Goal: Transaction & Acquisition: Purchase product/service

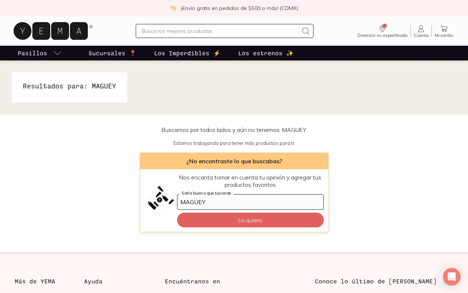
click at [228, 33] on input "text" at bounding box center [220, 31] width 156 height 9
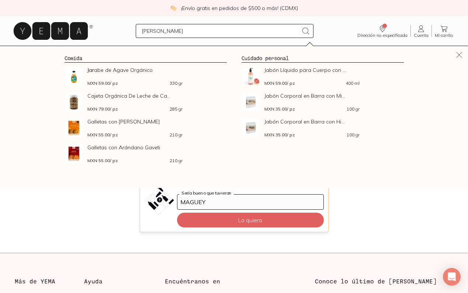
type input "J"
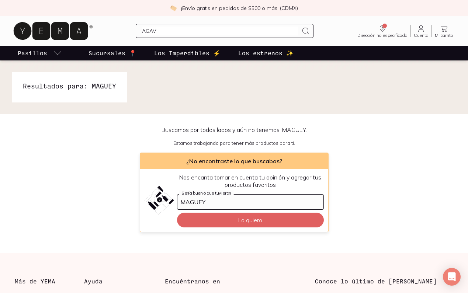
type input "AGAVE"
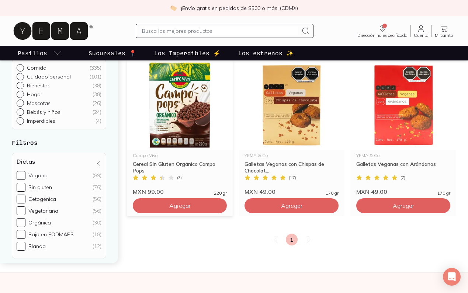
scroll to position [127, 0]
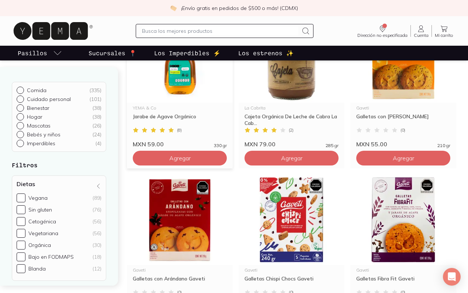
click at [168, 76] on img at bounding box center [180, 57] width 106 height 91
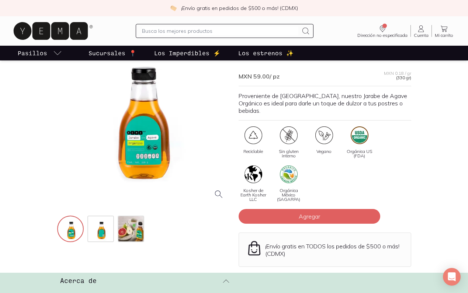
scroll to position [60, 0]
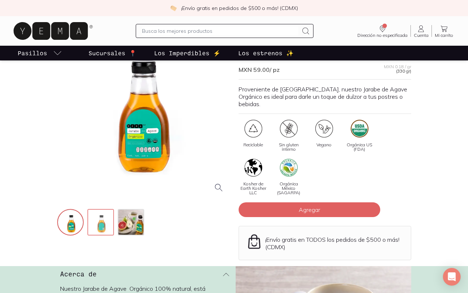
click at [102, 224] on img at bounding box center [101, 223] width 27 height 27
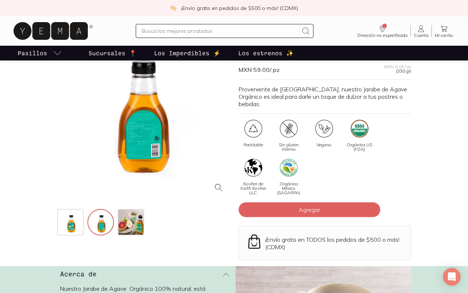
click at [138, 125] on div at bounding box center [143, 112] width 172 height 172
click at [133, 218] on img at bounding box center [131, 223] width 27 height 27
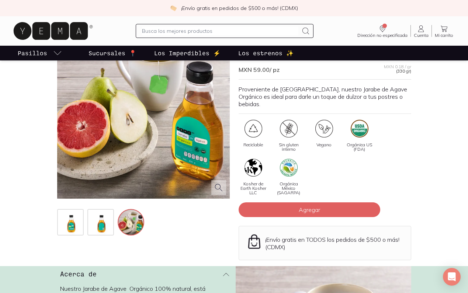
click at [86, 223] on div at bounding box center [100, 222] width 87 height 27
click at [63, 223] on img at bounding box center [71, 223] width 27 height 27
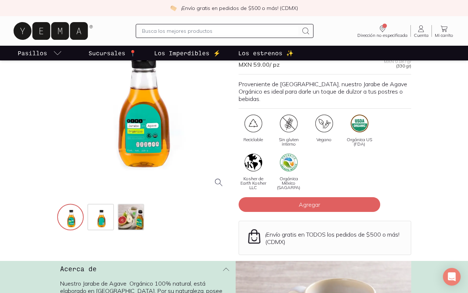
scroll to position [63, 0]
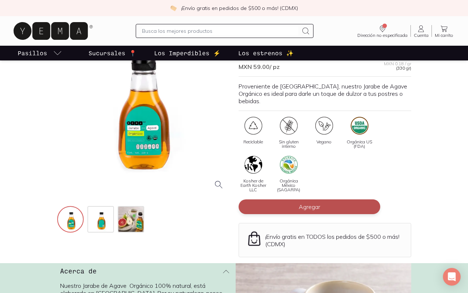
click at [296, 201] on button "Agregar" at bounding box center [308, 206] width 141 height 15
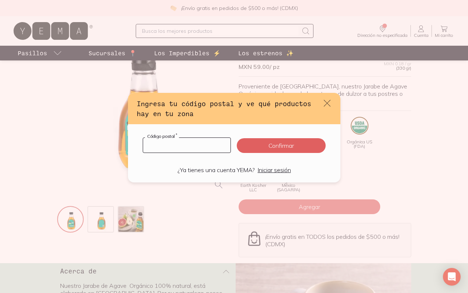
click at [213, 141] on input "default" at bounding box center [187, 145] width 88 height 15
type input "04310"
click at [273, 140] on button "Confirmar" at bounding box center [281, 145] width 88 height 15
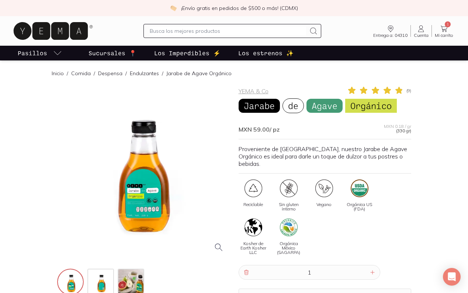
scroll to position [4, 0]
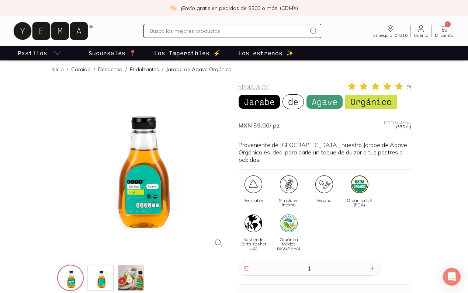
click at [210, 28] on input "text" at bounding box center [228, 31] width 156 height 9
type input "OLIVA"
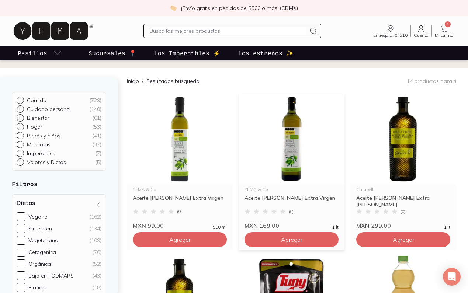
scroll to position [49, 0]
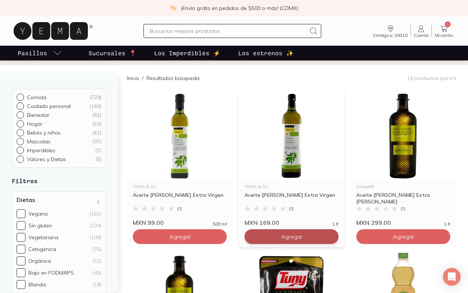
click at [227, 237] on button "Agregar" at bounding box center [180, 236] width 94 height 15
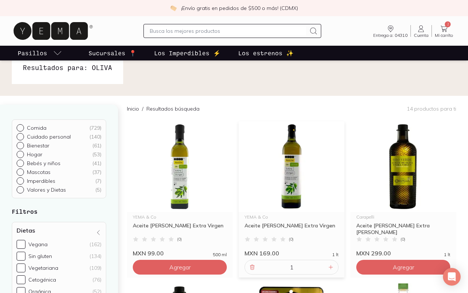
scroll to position [21, 0]
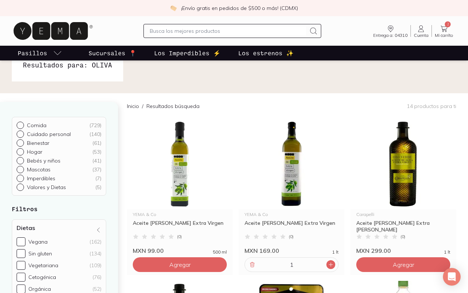
click at [329, 268] on div at bounding box center [330, 264] width 9 height 9
type input "2"
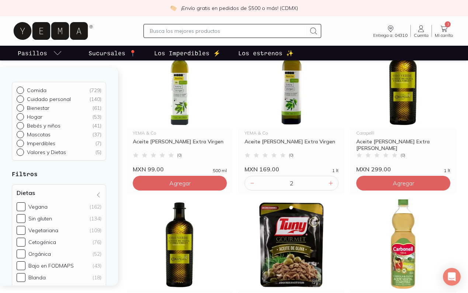
scroll to position [60, 0]
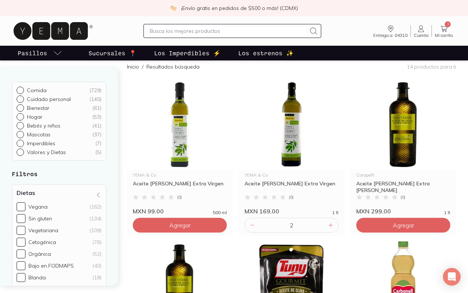
click at [180, 29] on input "text" at bounding box center [228, 31] width 156 height 9
type input "ORGANICO"
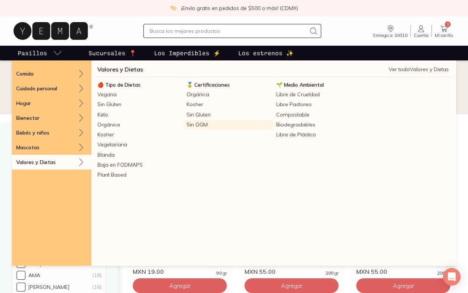
click at [199, 123] on link "Sin OGM" at bounding box center [227, 125] width 89 height 10
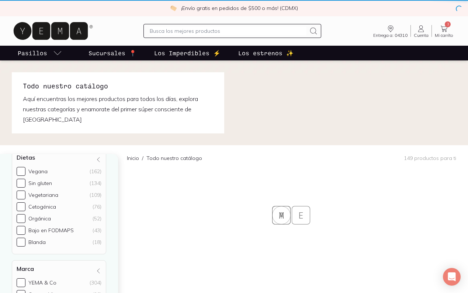
checkbox input "true"
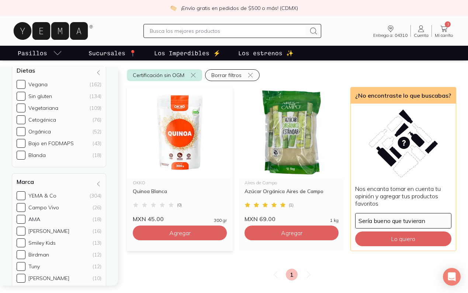
scroll to position [106, 0]
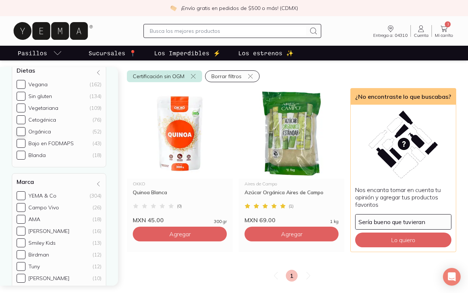
click at [23, 133] on input "Orgánica (52)" at bounding box center [21, 131] width 9 height 9
checkbox input "true"
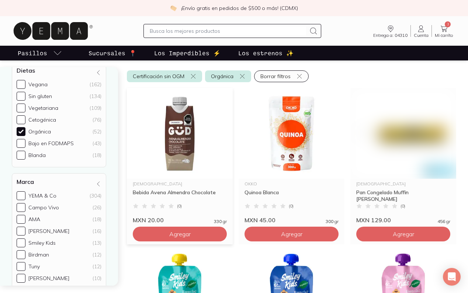
scroll to position [90, 0]
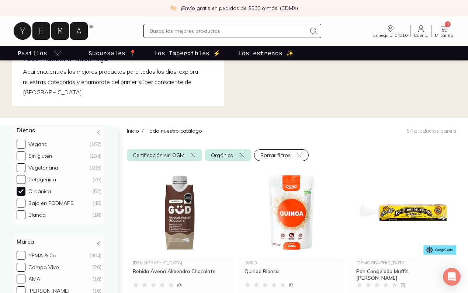
scroll to position [32, 0]
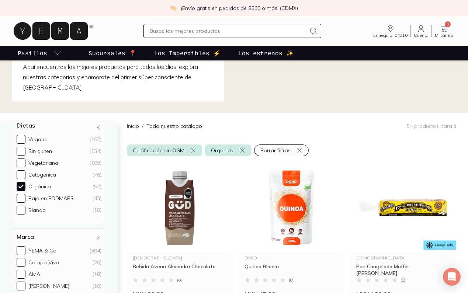
click at [446, 31] on icon at bounding box center [443, 29] width 7 height 6
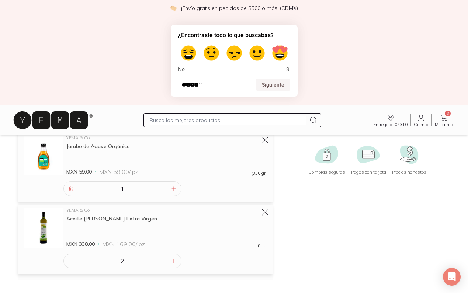
scroll to position [92, 0]
click at [212, 124] on div at bounding box center [232, 120] width 178 height 14
type input "COCO"
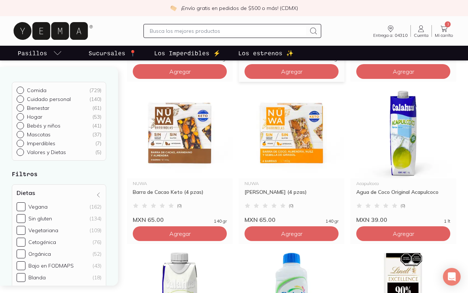
scroll to position [179, 0]
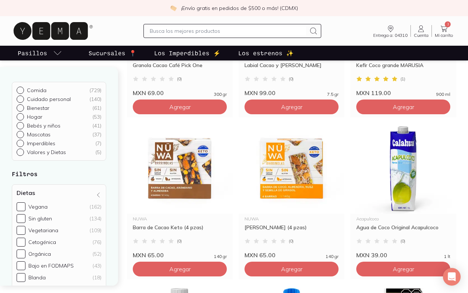
click at [279, 30] on input "text" at bounding box center [228, 31] width 156 height 9
type input "ACEITE [PERSON_NAME]"
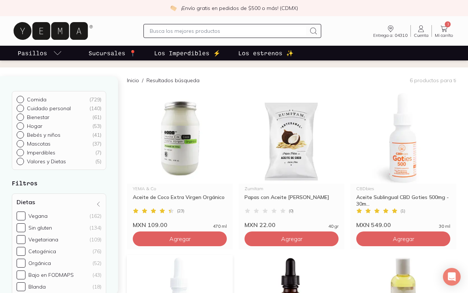
scroll to position [27, 0]
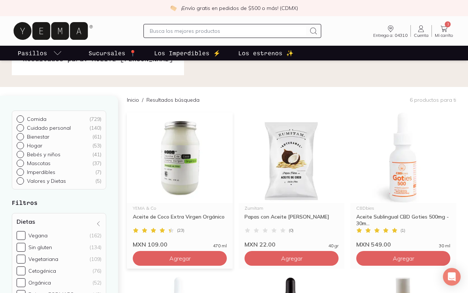
click at [199, 177] on img at bounding box center [180, 157] width 106 height 91
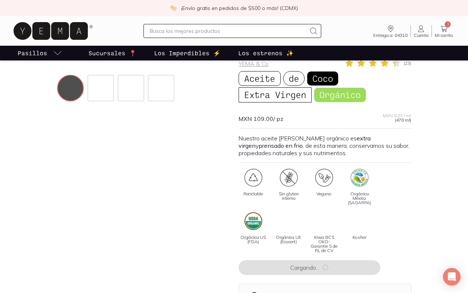
scroll to position [46, 0]
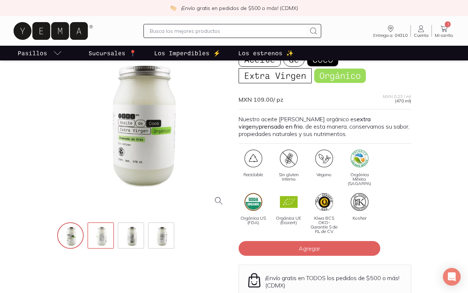
click at [101, 236] on img at bounding box center [101, 236] width 27 height 27
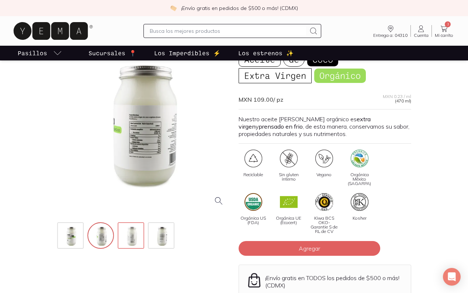
click at [121, 238] on img at bounding box center [131, 236] width 27 height 27
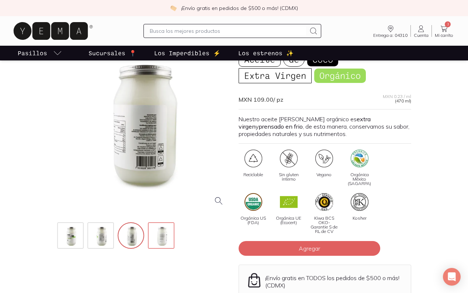
click at [148, 234] on div at bounding box center [161, 235] width 27 height 27
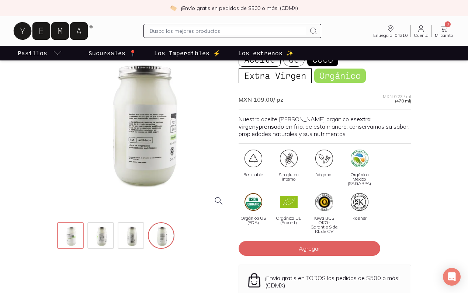
click at [82, 241] on img at bounding box center [71, 236] width 27 height 27
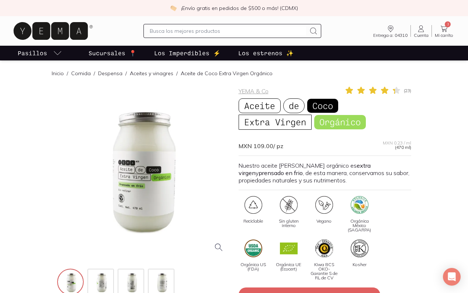
scroll to position [59, 0]
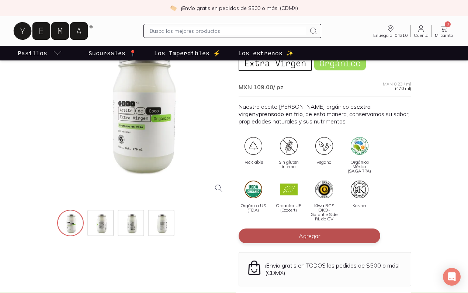
click at [311, 233] on span "Agregar" at bounding box center [308, 235] width 21 height 7
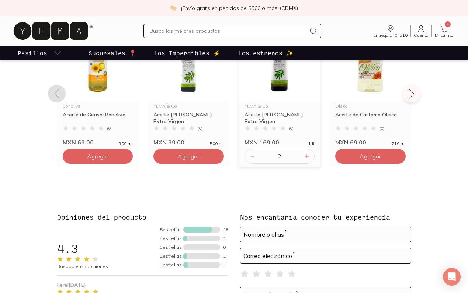
scroll to position [378, 0]
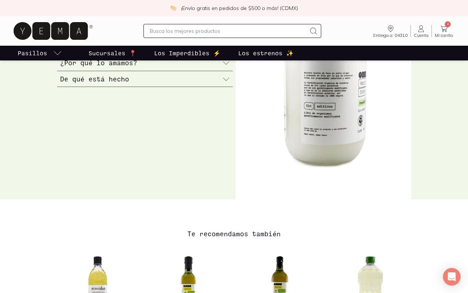
click at [234, 34] on input "text" at bounding box center [228, 31] width 156 height 9
type input "AGUACATE"
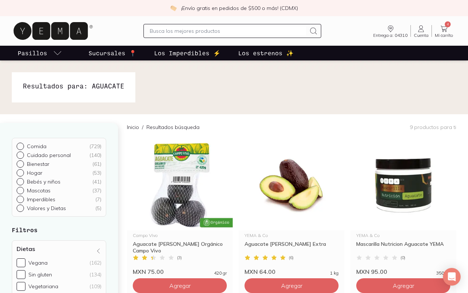
click at [442, 27] on icon at bounding box center [443, 28] width 9 height 9
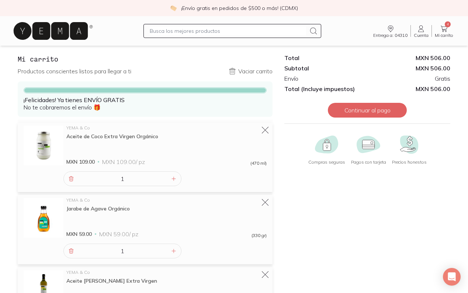
scroll to position [12, 0]
click at [251, 29] on input "text" at bounding box center [228, 31] width 156 height 9
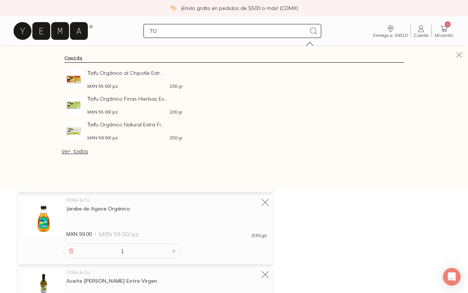
type input "T"
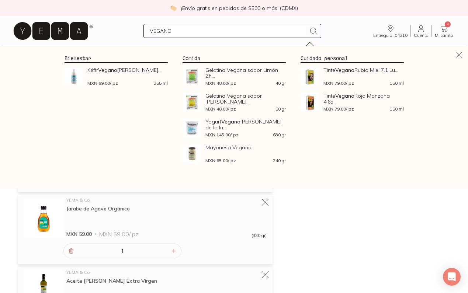
type input "VEGANO"
click at [109, 32] on div "VEGANO Entrega a: 04310 04310 Buscar Buscar Cuenta Cuenta 4 Mi carrito Carrito" at bounding box center [234, 31] width 444 height 24
click at [74, 32] on icon at bounding box center [51, 31] width 74 height 18
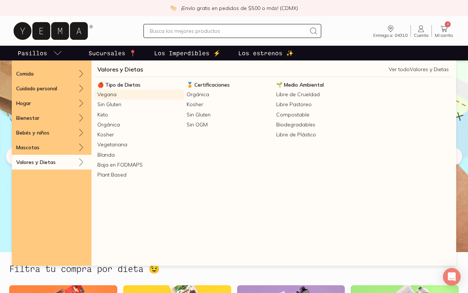
click at [105, 97] on link "Vegana" at bounding box center [138, 95] width 89 height 10
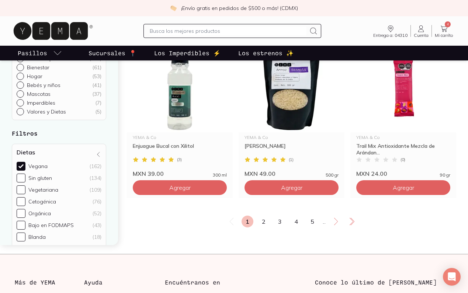
scroll to position [1349, 0]
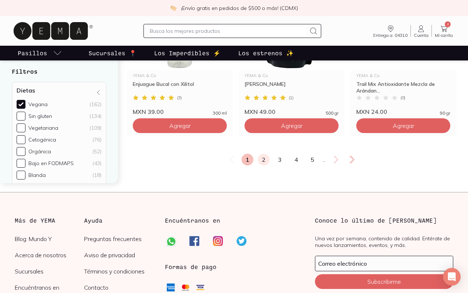
click at [262, 162] on link "2" at bounding box center [264, 160] width 12 height 12
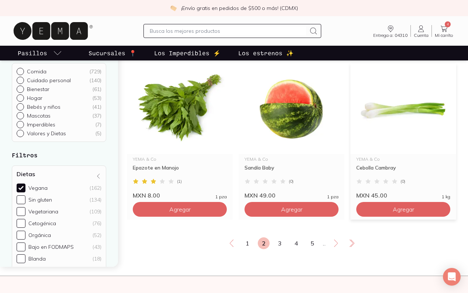
scroll to position [1281, 0]
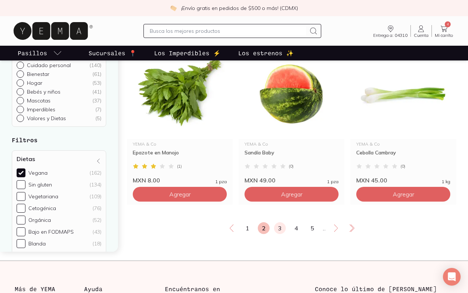
click at [279, 234] on link "3" at bounding box center [280, 228] width 12 height 12
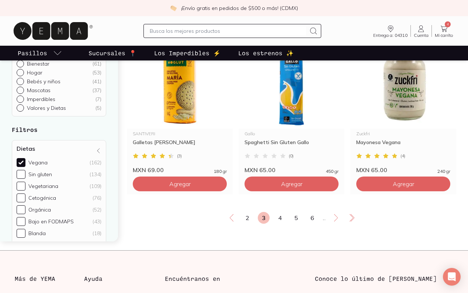
scroll to position [1309, 0]
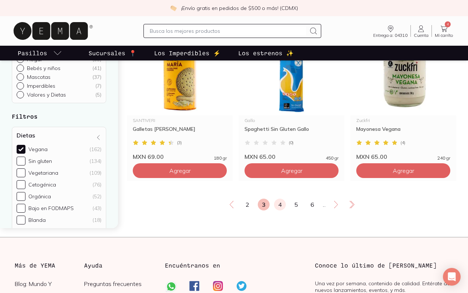
click at [280, 202] on link "4" at bounding box center [280, 205] width 12 height 12
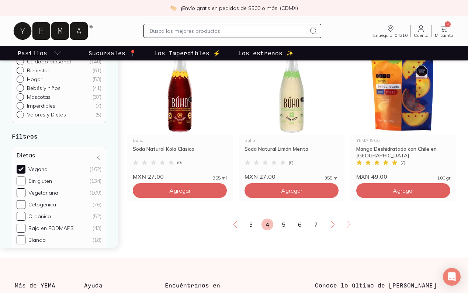
scroll to position [1297, 0]
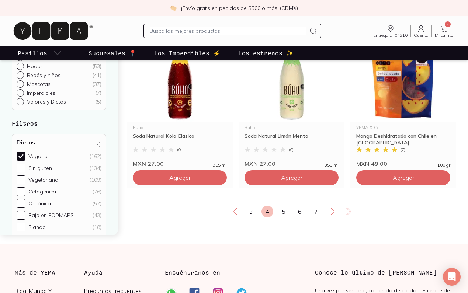
click at [234, 30] on input "text" at bounding box center [228, 31] width 156 height 9
type input "TOFU"
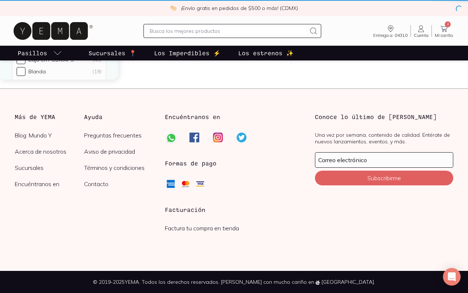
checkbox input "false"
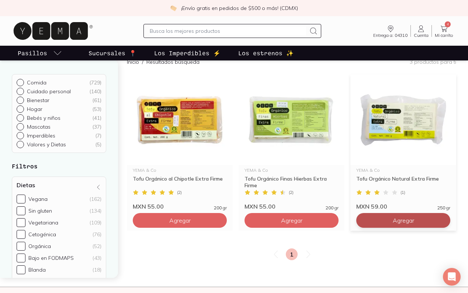
scroll to position [63, 0]
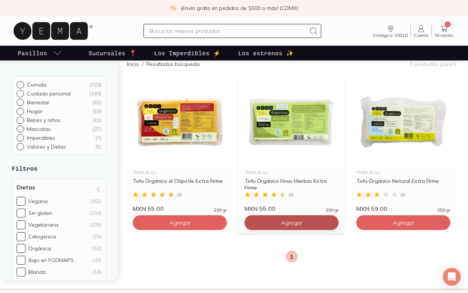
click at [227, 223] on button "Agregar" at bounding box center [180, 222] width 94 height 15
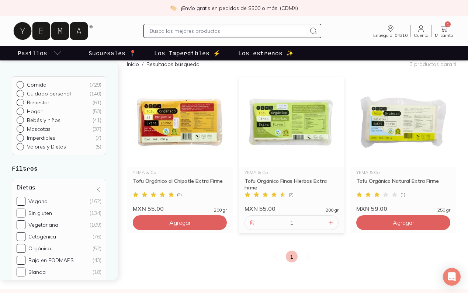
click at [274, 32] on input "text" at bounding box center [228, 31] width 156 height 9
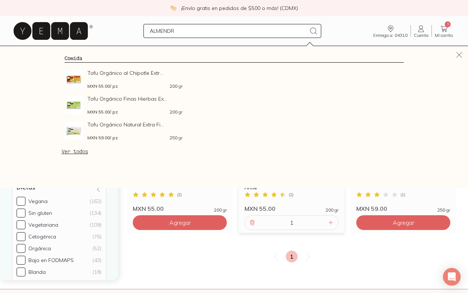
type input "ALMENDRA"
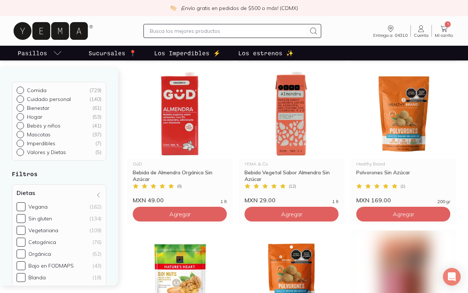
scroll to position [397, 0]
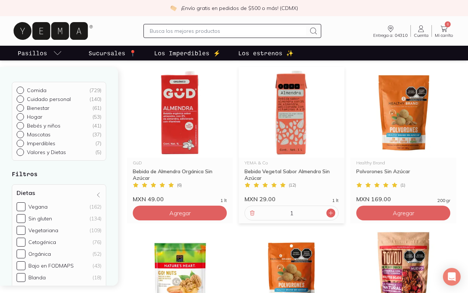
click at [331, 213] on icon at bounding box center [331, 213] width 4 height 4
type input "2"
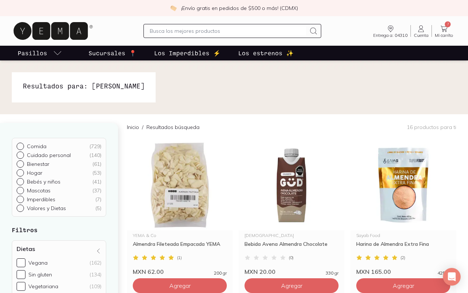
scroll to position [0, 0]
click at [446, 28] on icon at bounding box center [443, 29] width 7 height 6
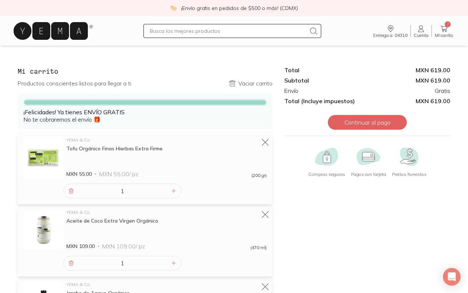
click at [167, 33] on input "text" at bounding box center [228, 31] width 156 height 9
type input "VEGANO"
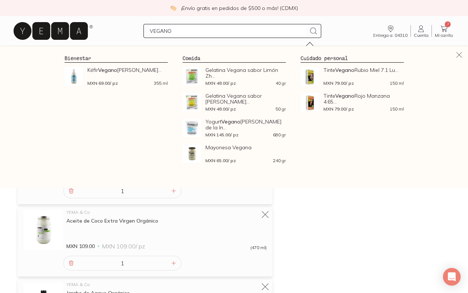
drag, startPoint x: 208, startPoint y: 34, endPoint x: 125, endPoint y: 34, distance: 82.9
click at [125, 34] on div "VEGANO Entrega a: 04310 04310 Buscar Buscar Cuenta Cuenta 7 Mi carrito Carrito" at bounding box center [234, 31] width 444 height 24
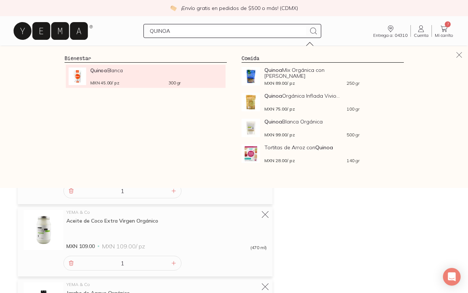
type input "QUINOA"
click at [127, 80] on div "MXN 45.00 / pz 300 gr" at bounding box center [135, 83] width 90 height 6
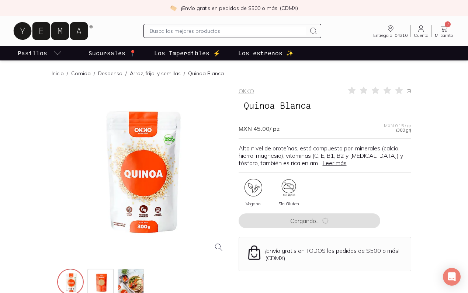
click at [165, 33] on input "text" at bounding box center [228, 31] width 156 height 9
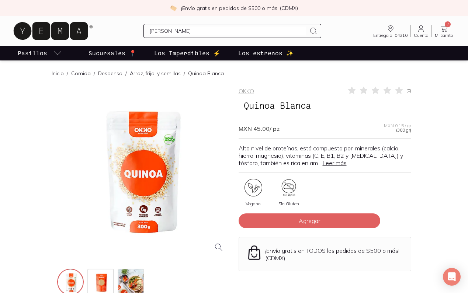
type input "QUINOA"
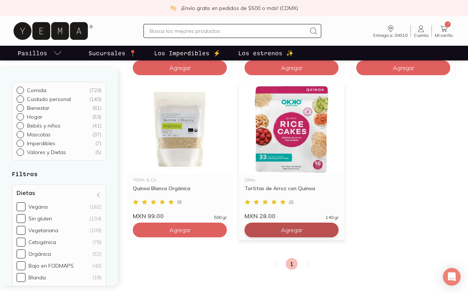
scroll to position [153, 0]
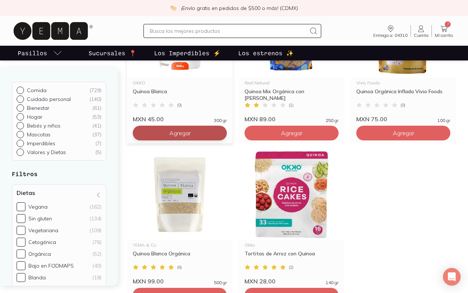
click at [210, 135] on button "Agregar" at bounding box center [180, 133] width 94 height 15
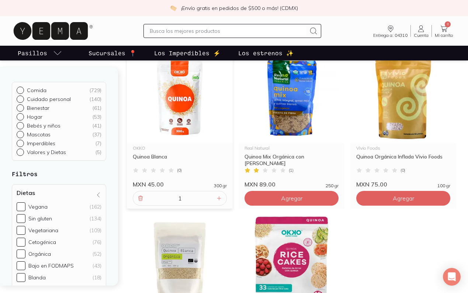
scroll to position [87, 0]
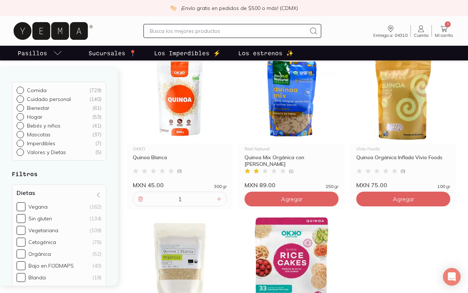
click at [216, 35] on input "text" at bounding box center [228, 31] width 156 height 9
click at [208, 31] on input "text" at bounding box center [228, 31] width 156 height 9
type input "CILANTRO"
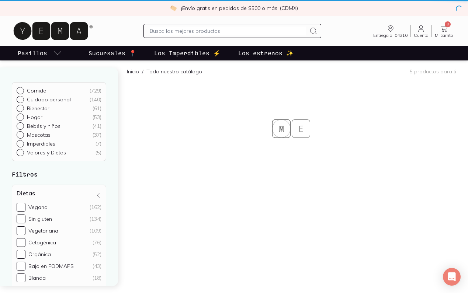
click at [185, 28] on input "text" at bounding box center [228, 31] width 156 height 9
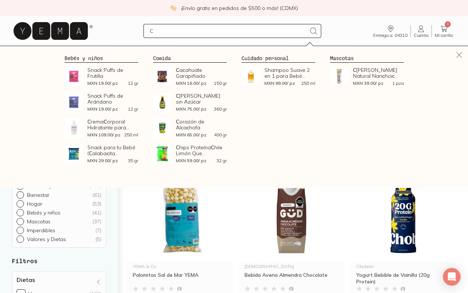
click at [183, 34] on input "C" at bounding box center [228, 31] width 156 height 9
type input "CILANTRO"
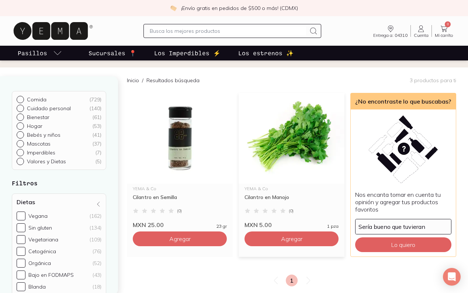
scroll to position [105, 0]
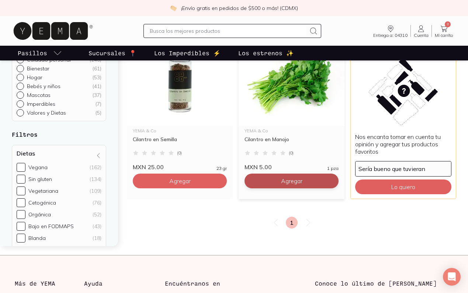
click at [227, 184] on button "Agregar" at bounding box center [180, 181] width 94 height 15
click at [332, 181] on icon at bounding box center [331, 181] width 6 height 6
type input "2"
click at [267, 33] on input "text" at bounding box center [228, 31] width 156 height 9
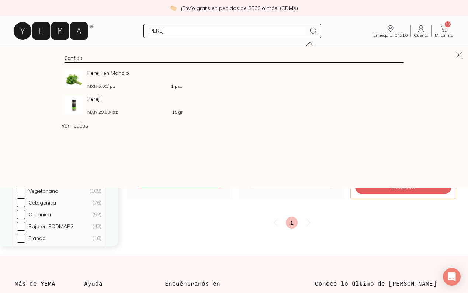
type input "PEREJL"
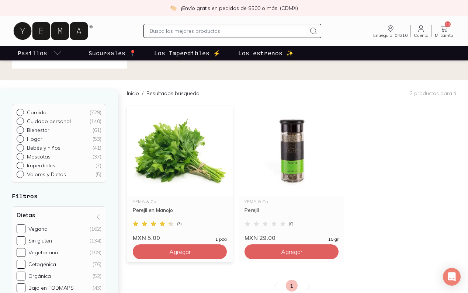
scroll to position [69, 0]
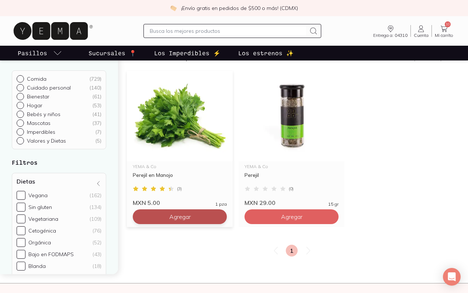
click at [200, 213] on button "Agregar" at bounding box center [180, 216] width 94 height 15
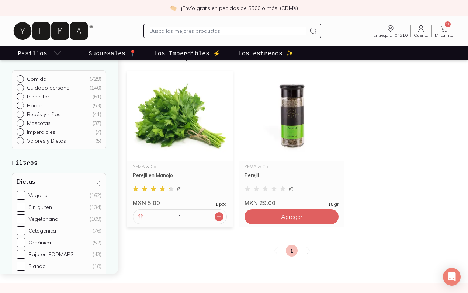
click at [221, 217] on icon at bounding box center [219, 217] width 6 height 6
type input "2"
click at [240, 32] on input "text" at bounding box center [228, 31] width 156 height 9
click at [445, 31] on icon at bounding box center [443, 28] width 9 height 9
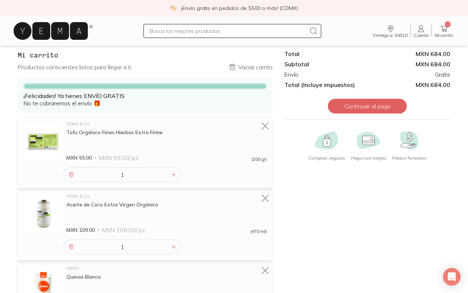
scroll to position [26, 0]
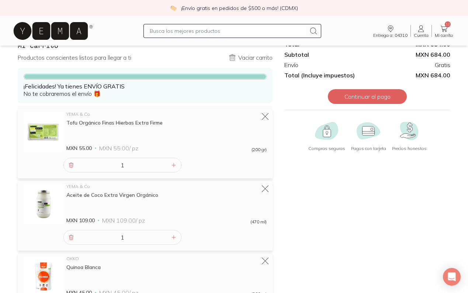
click at [248, 32] on input "text" at bounding box center [228, 31] width 156 height 9
type input "FRIJOL"
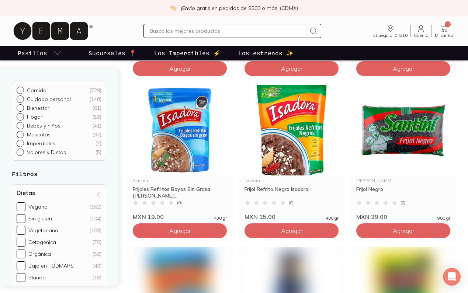
scroll to position [218, 0]
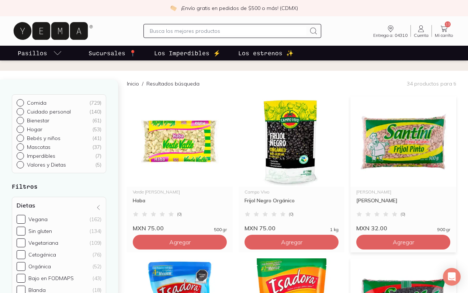
scroll to position [96, 0]
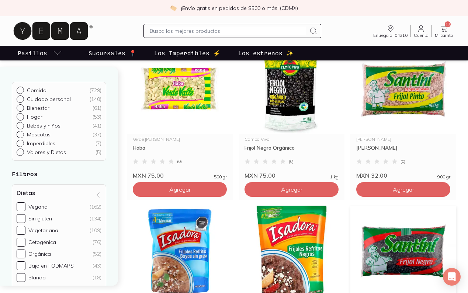
click at [203, 33] on input "text" at bounding box center [228, 31] width 156 height 9
type input "ALBAHACA"
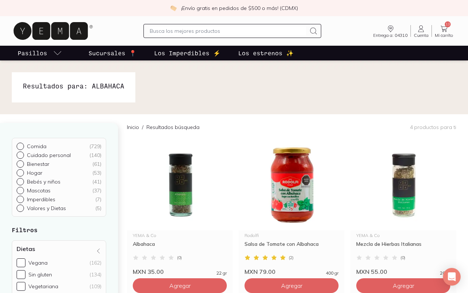
scroll to position [0, 0]
click at [243, 35] on input "text" at bounding box center [228, 31] width 156 height 9
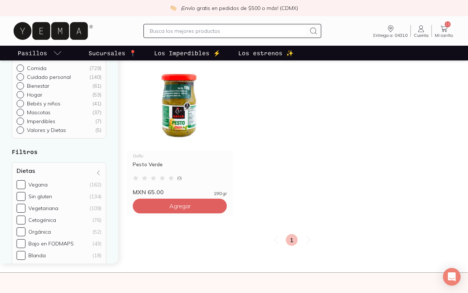
scroll to position [21, 0]
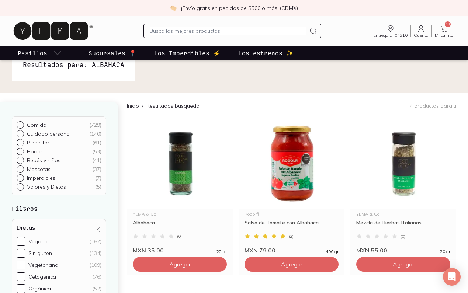
click at [442, 30] on icon at bounding box center [443, 28] width 9 height 9
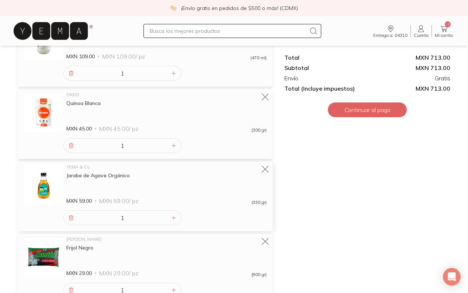
scroll to position [218, 0]
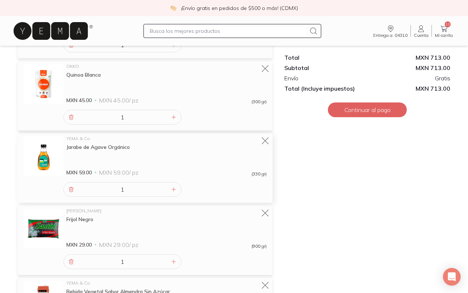
click at [42, 158] on img at bounding box center [44, 156] width 40 height 40
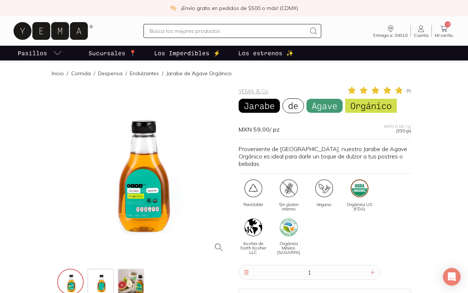
click at [442, 31] on icon at bounding box center [443, 29] width 7 height 6
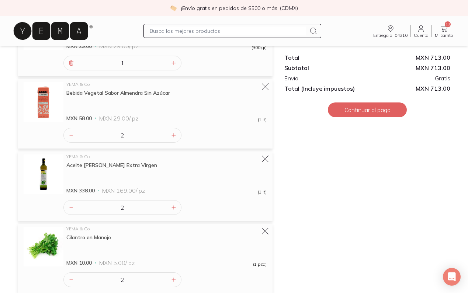
scroll to position [418, 0]
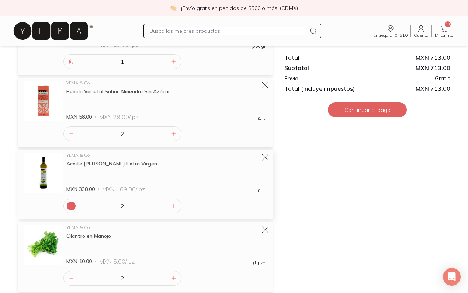
click at [71, 209] on icon at bounding box center [71, 206] width 6 height 6
type input "1"
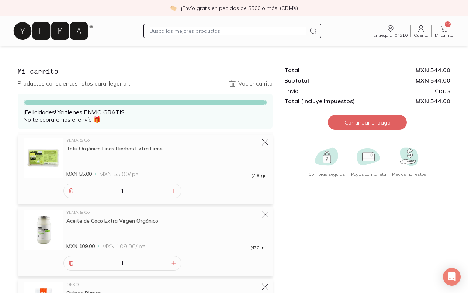
scroll to position [0, 0]
click at [210, 31] on input "text" at bounding box center [228, 31] width 156 height 9
type input "TOALLAS"
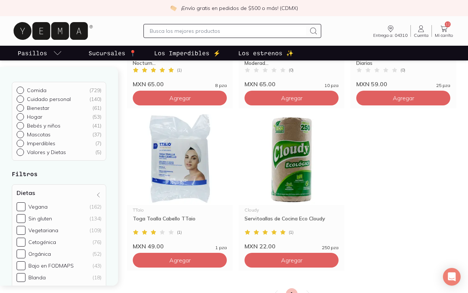
scroll to position [207, 0]
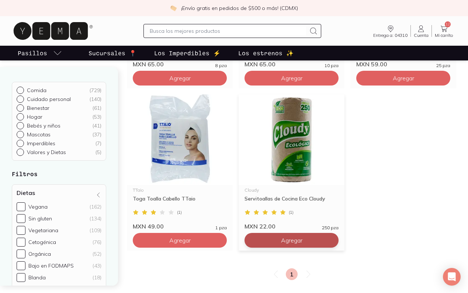
click at [227, 85] on button "Agregar" at bounding box center [180, 78] width 94 height 15
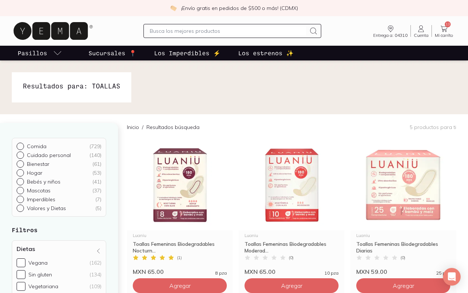
scroll to position [0, 0]
click at [286, 34] on input "text" at bounding box center [228, 31] width 156 height 9
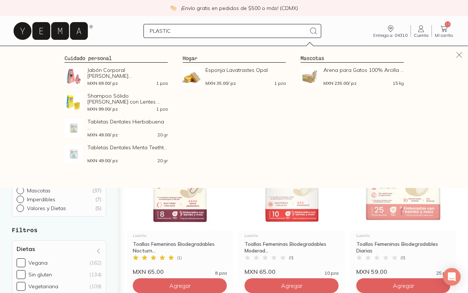
type input "PLASTICO"
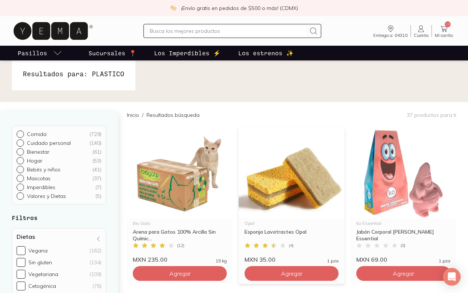
scroll to position [66, 0]
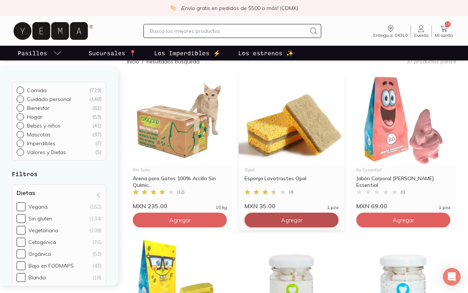
click at [227, 223] on button "Agregar" at bounding box center [180, 220] width 94 height 15
click at [255, 220] on icon at bounding box center [252, 220] width 6 height 6
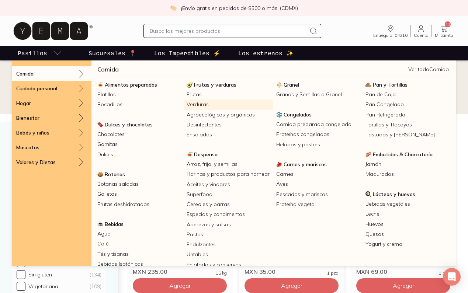
scroll to position [0, 0]
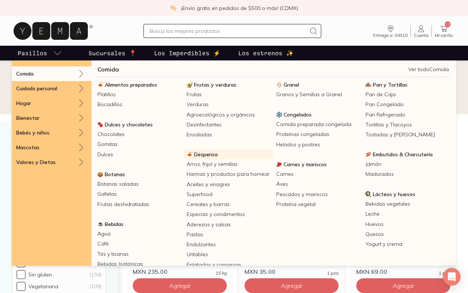
click at [202, 155] on span "Despensa" at bounding box center [206, 154] width 24 height 7
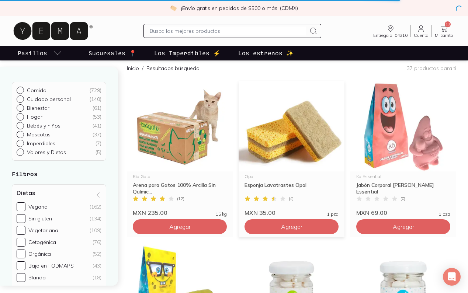
scroll to position [60, 0]
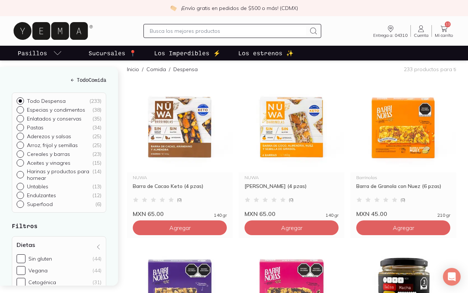
scroll to position [182, 0]
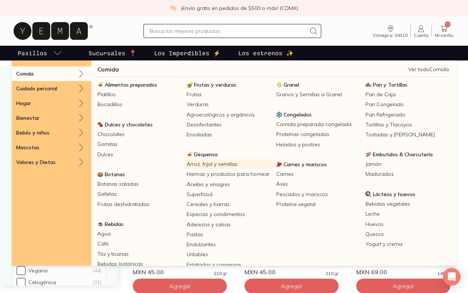
click at [211, 164] on link "Arroz, frijol y semillas" at bounding box center [227, 164] width 89 height 10
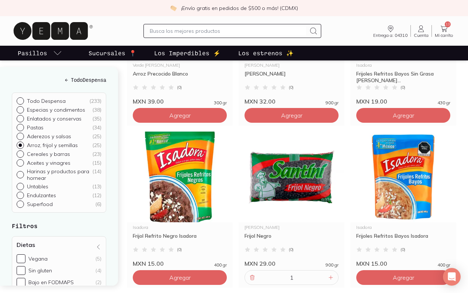
scroll to position [196, 0]
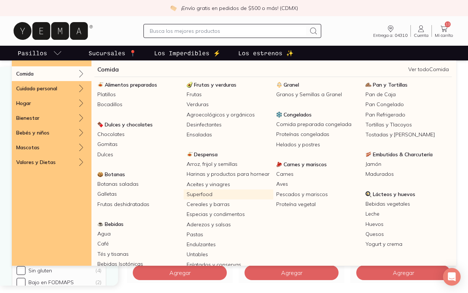
click at [205, 192] on link "Superfood" at bounding box center [227, 194] width 89 height 10
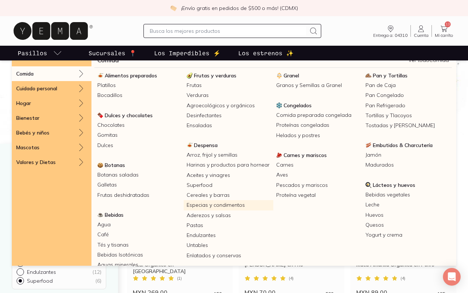
scroll to position [16, 0]
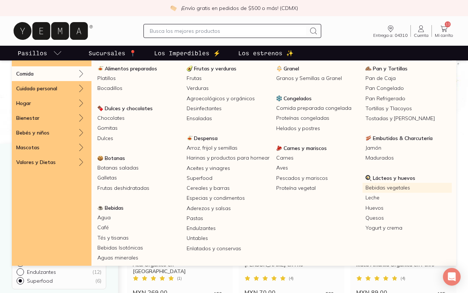
click at [377, 188] on link "Bebidas vegetales" at bounding box center [406, 188] width 89 height 10
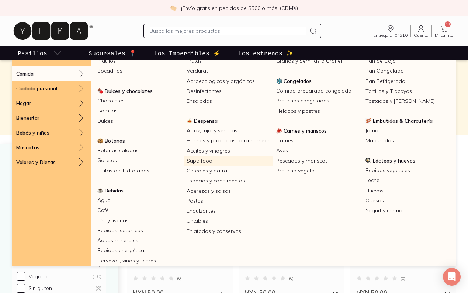
scroll to position [47, 0]
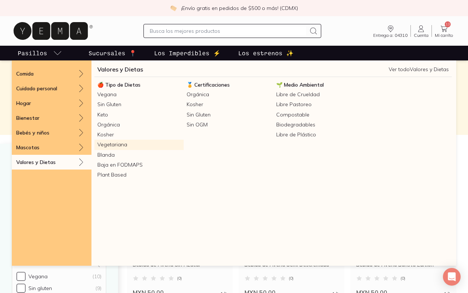
click at [117, 144] on link "Vegetariana" at bounding box center [138, 145] width 89 height 10
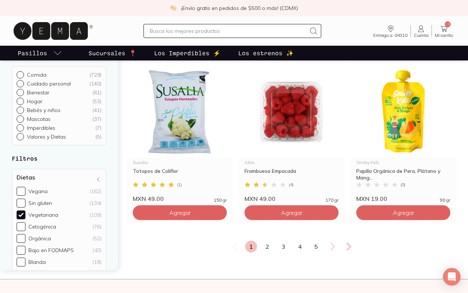
scroll to position [1266, 0]
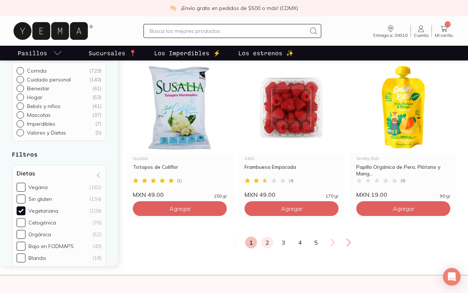
click at [270, 245] on link "2" at bounding box center [267, 243] width 12 height 12
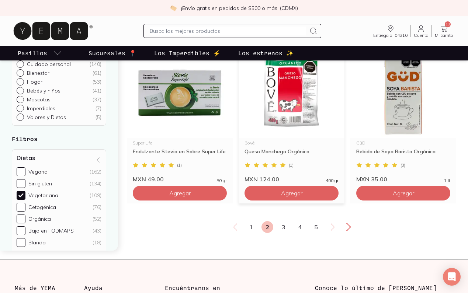
scroll to position [1287, 0]
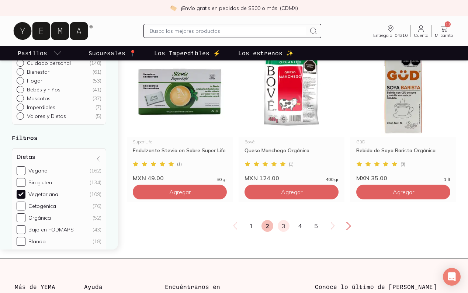
click at [286, 224] on link "3" at bounding box center [283, 226] width 12 height 12
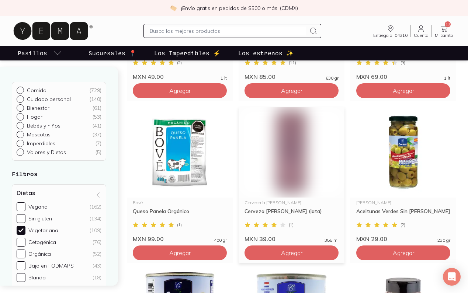
scroll to position [575, 0]
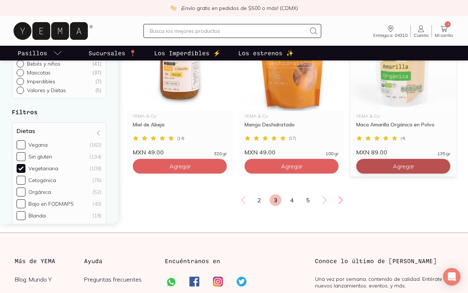
scroll to position [1324, 0]
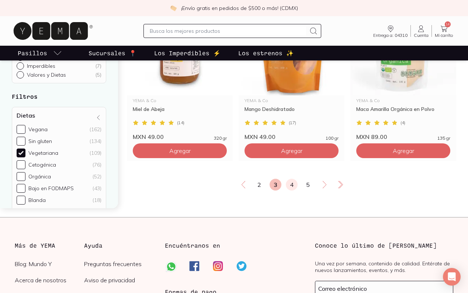
click at [290, 188] on link "4" at bounding box center [292, 185] width 12 height 12
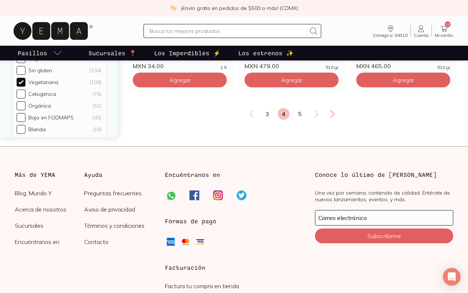
scroll to position [1400, 0]
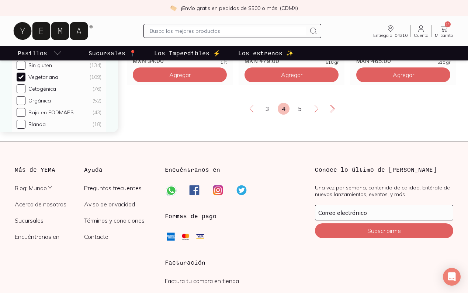
click at [241, 32] on input "text" at bounding box center [228, 31] width 156 height 9
type input "AGUA [PERSON_NAME]"
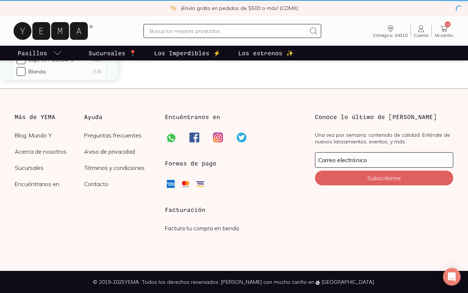
checkbox input "false"
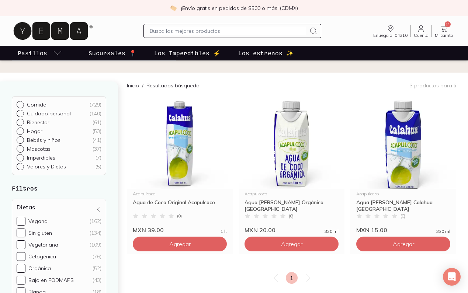
scroll to position [42, 0]
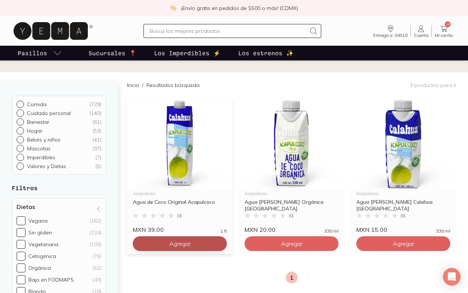
click at [209, 245] on button "Agregar" at bounding box center [180, 243] width 94 height 15
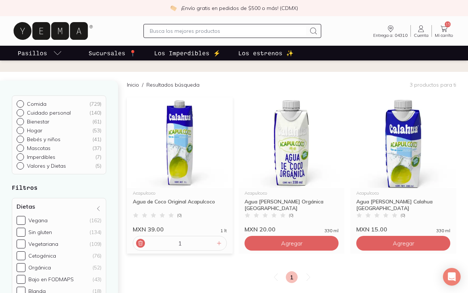
click at [139, 243] on icon at bounding box center [140, 243] width 6 height 6
click at [197, 243] on button "Agregar" at bounding box center [180, 243] width 94 height 15
click at [444, 34] on span "Mi carrito" at bounding box center [443, 35] width 18 height 4
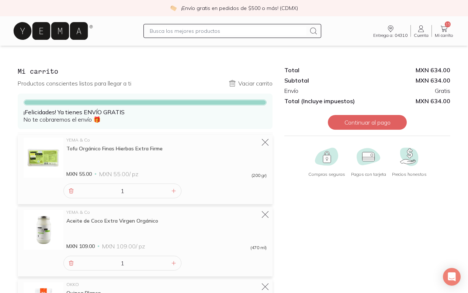
click at [184, 33] on input "text" at bounding box center [228, 31] width 156 height 9
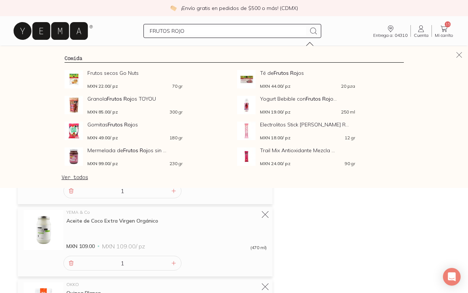
type input "FRUTOS ROJOS"
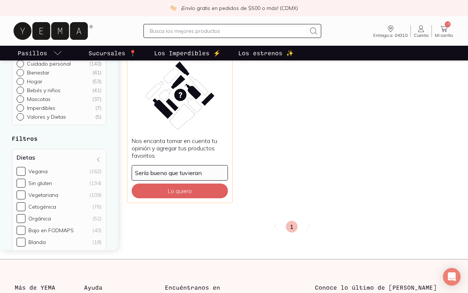
scroll to position [748, 0]
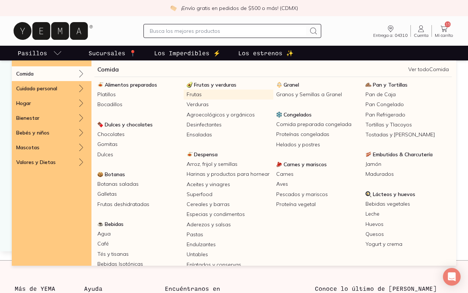
click at [196, 96] on link "Frutas" at bounding box center [227, 95] width 89 height 10
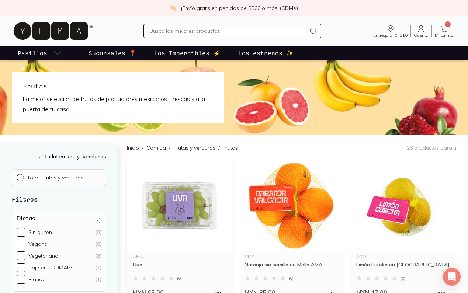
scroll to position [242, 0]
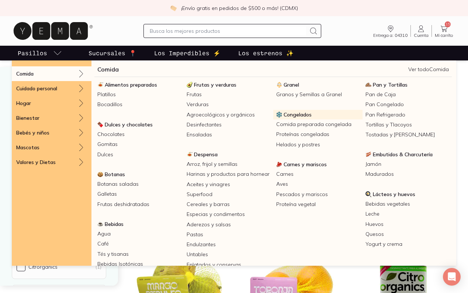
click at [290, 115] on span "Congelados" at bounding box center [297, 114] width 28 height 7
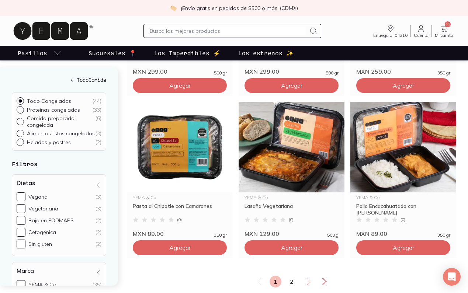
scroll to position [1249, 0]
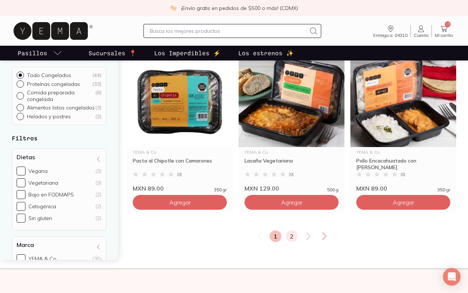
click at [295, 239] on link "2" at bounding box center [292, 236] width 12 height 12
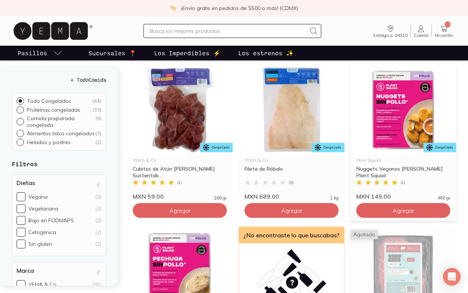
scroll to position [106, 0]
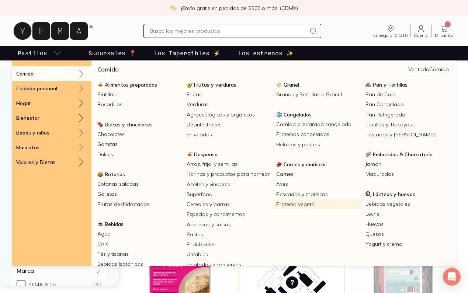
click at [305, 202] on link "Proteína vegetal" at bounding box center [317, 204] width 89 height 10
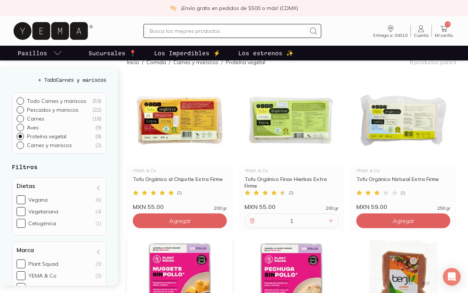
scroll to position [74, 0]
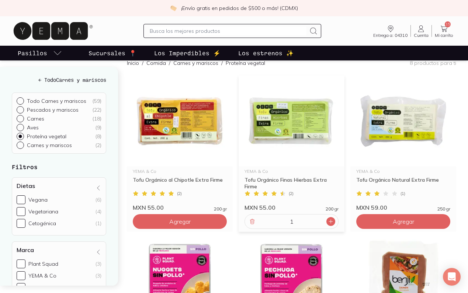
click at [329, 222] on icon at bounding box center [331, 221] width 6 height 6
type input "2"
click at [449, 29] on link "16 Mi carrito Carrito" at bounding box center [443, 30] width 24 height 13
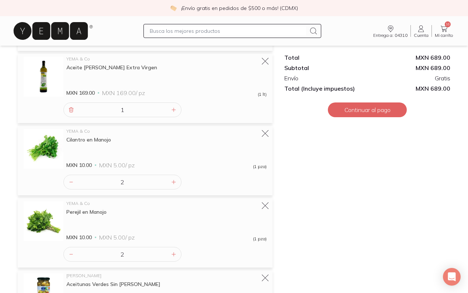
scroll to position [664, 0]
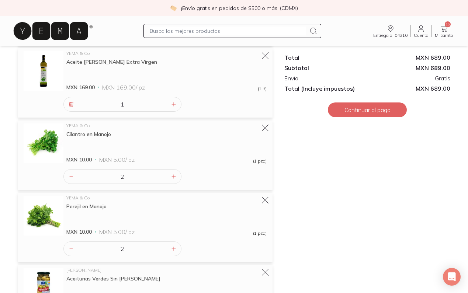
click at [425, 30] on link "Cuenta Cuenta" at bounding box center [420, 30] width 21 height 13
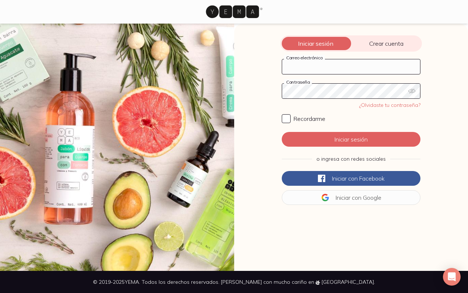
type input "[EMAIL_ADDRESS][DOMAIN_NAME]"
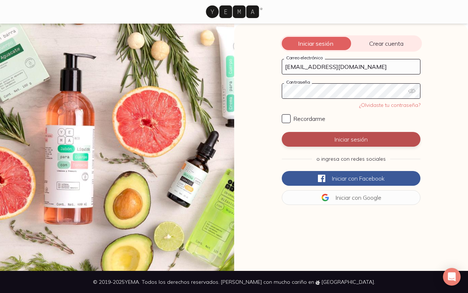
click at [341, 139] on button "Iniciar sesión" at bounding box center [350, 139] width 139 height 15
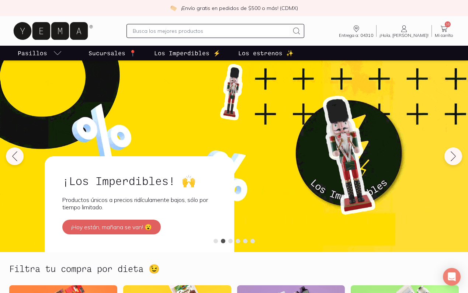
click at [194, 52] on p "Los Imperdibles ⚡️" at bounding box center [187, 53] width 66 height 9
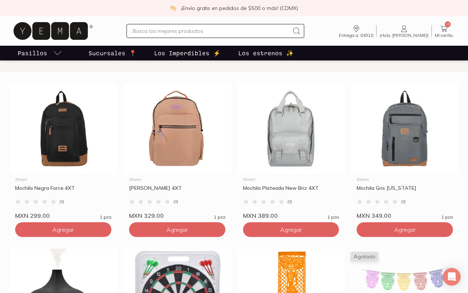
scroll to position [7, 0]
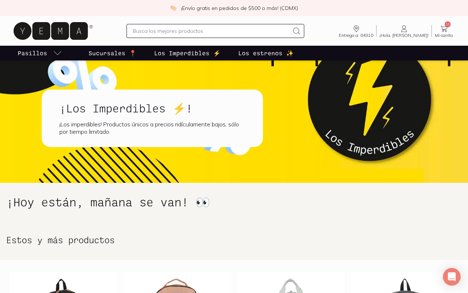
click at [273, 53] on p "Los estrenos ✨" at bounding box center [265, 53] width 55 height 9
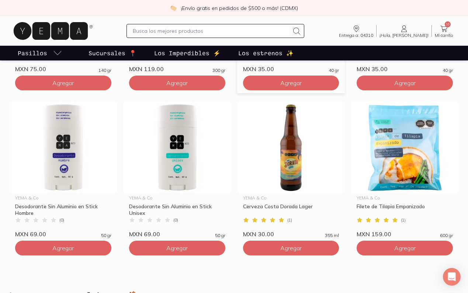
scroll to position [947, 0]
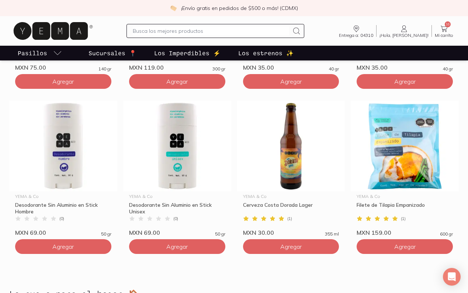
click at [243, 31] on input "text" at bounding box center [211, 31] width 156 height 9
type input "KEFIR"
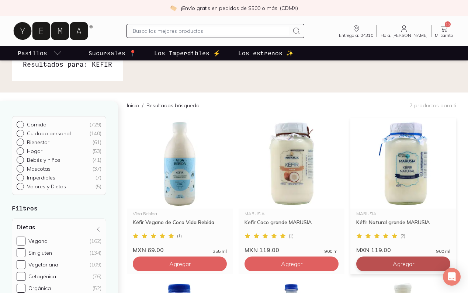
scroll to position [21, 0]
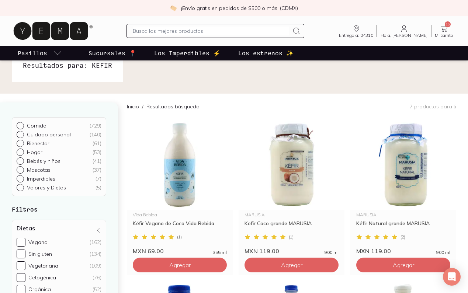
click at [446, 28] on icon at bounding box center [443, 29] width 7 height 6
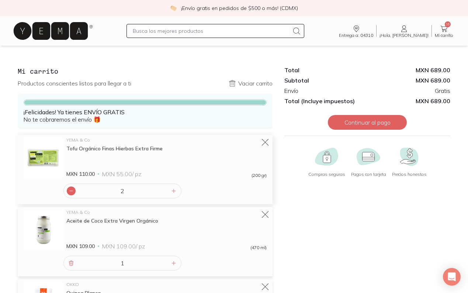
click at [74, 192] on div at bounding box center [71, 190] width 9 height 9
type input "1"
click at [283, 26] on div at bounding box center [215, 31] width 178 height 14
click at [281, 29] on input "text" at bounding box center [211, 31] width 156 height 9
type input "G"
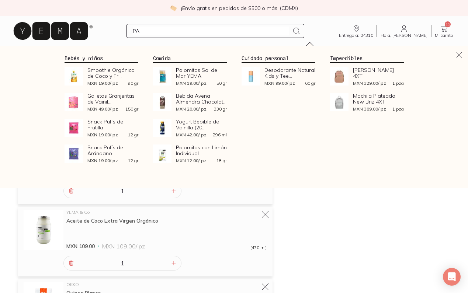
type input "P"
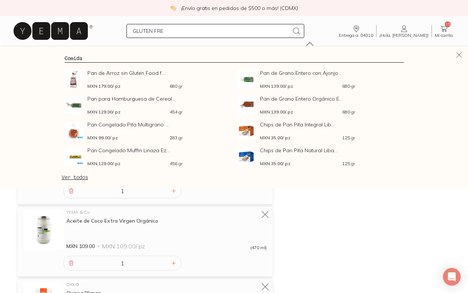
type input "GLUTEN FREE"
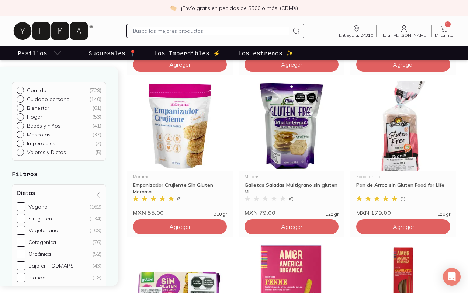
scroll to position [384, 0]
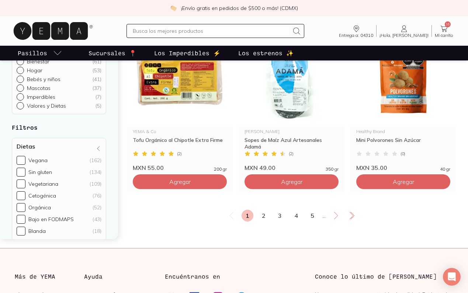
scroll to position [1241, 0]
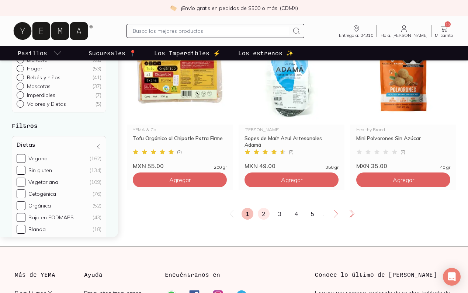
click at [261, 216] on link "2" at bounding box center [264, 214] width 12 height 12
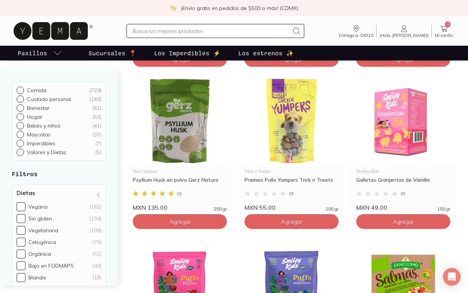
scroll to position [551, 0]
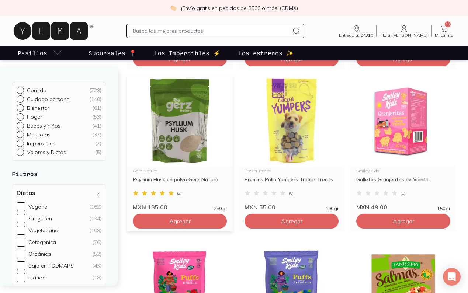
click at [203, 143] on img at bounding box center [180, 120] width 106 height 91
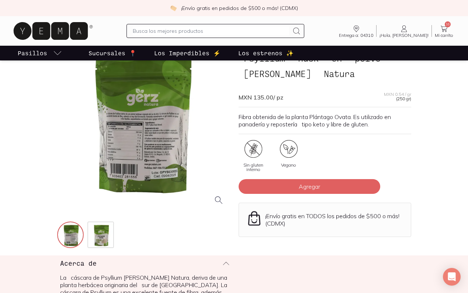
scroll to position [36, 0]
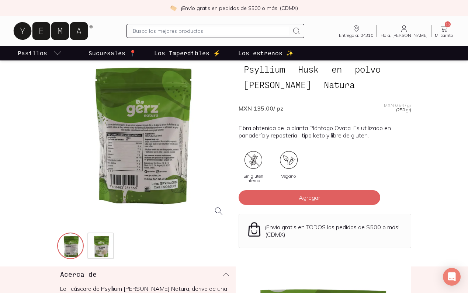
click at [146, 130] on div at bounding box center [143, 136] width 172 height 172
click at [105, 248] on img at bounding box center [101, 246] width 27 height 27
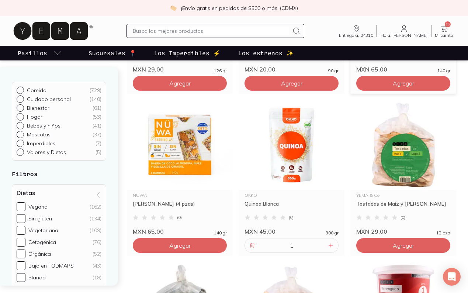
scroll to position [809, 0]
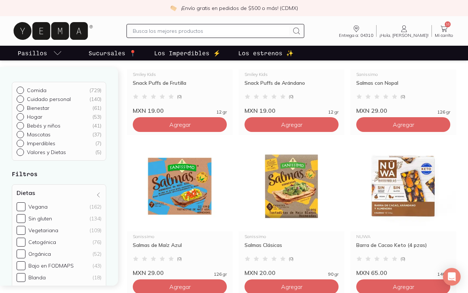
click at [444, 30] on icon at bounding box center [443, 28] width 9 height 9
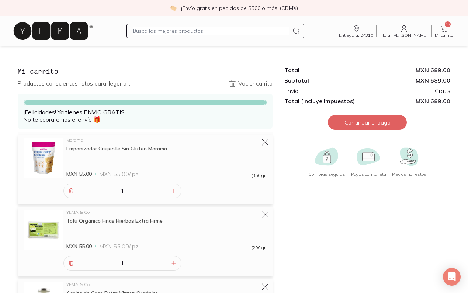
click at [277, 33] on input "text" at bounding box center [211, 31] width 156 height 9
click at [64, 28] on icon at bounding box center [51, 31] width 74 height 18
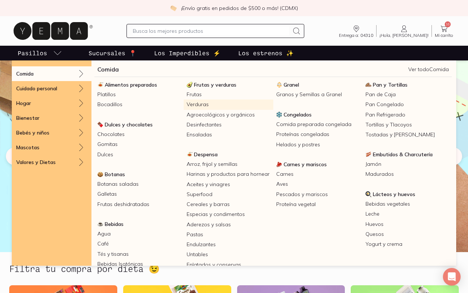
click at [204, 102] on link "Verduras" at bounding box center [227, 104] width 89 height 10
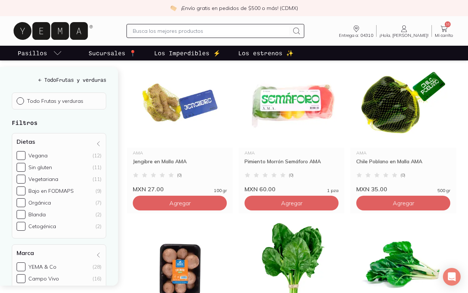
scroll to position [95, 0]
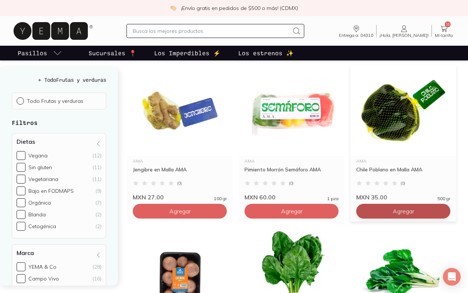
click at [190, 211] on span "Agregar" at bounding box center [179, 210] width 21 height 7
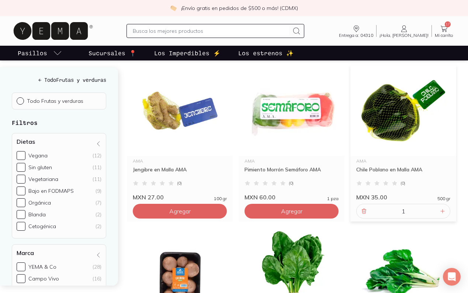
click at [412, 140] on img at bounding box center [403, 110] width 106 height 91
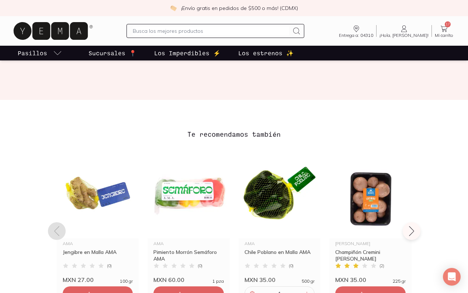
scroll to position [57, 0]
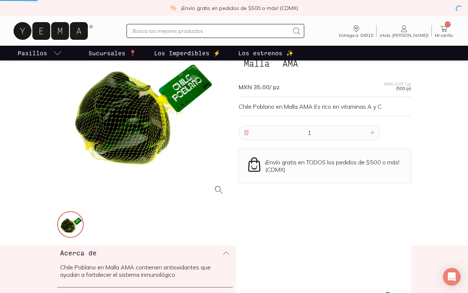
scroll to position [95, 0]
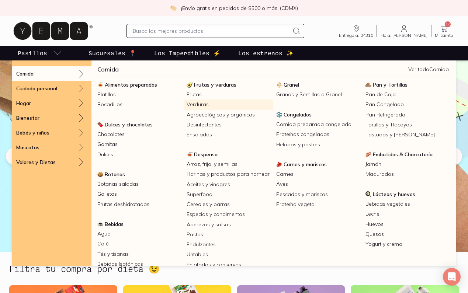
click at [202, 104] on link "Verduras" at bounding box center [227, 104] width 89 height 10
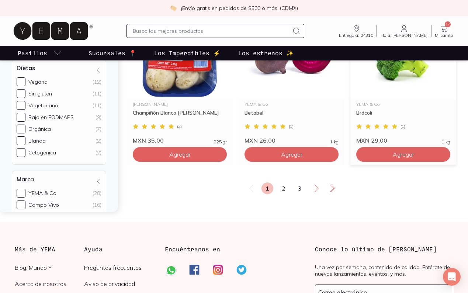
scroll to position [1288, 0]
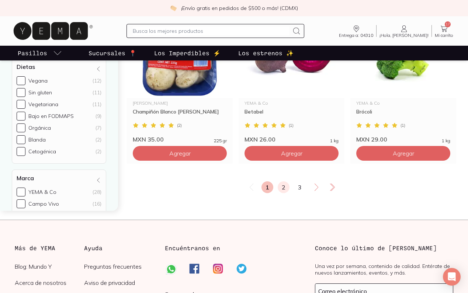
click at [284, 189] on link "2" at bounding box center [283, 187] width 12 height 12
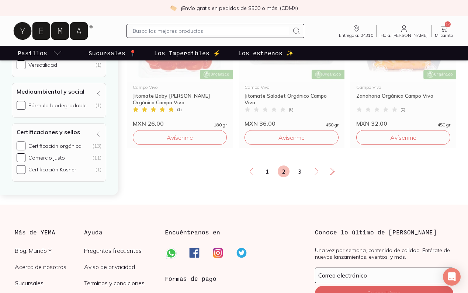
scroll to position [1329, 0]
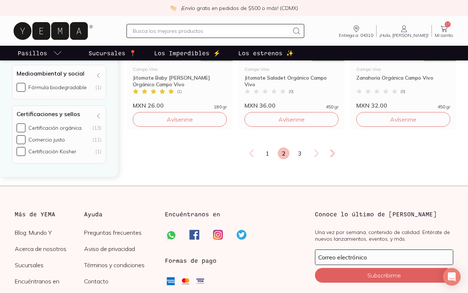
click at [448, 31] on icon at bounding box center [443, 28] width 9 height 9
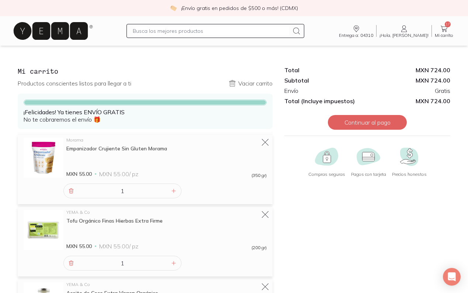
click at [214, 33] on input "text" at bounding box center [211, 31] width 156 height 9
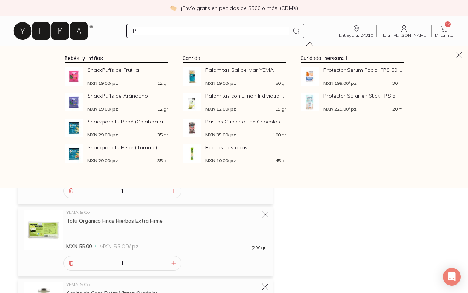
type input "P"
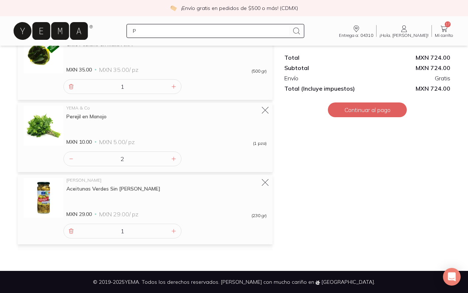
scroll to position [899, 0]
click at [367, 111] on button "Continuar al pago" at bounding box center [367, 109] width 79 height 15
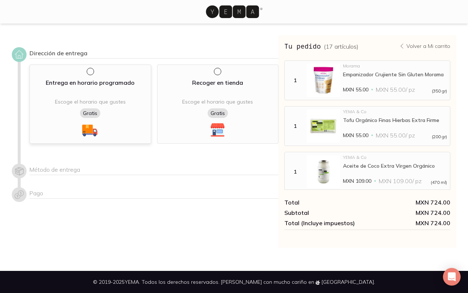
click at [90, 71] on input "radio" at bounding box center [90, 71] width 6 height 6
radio input "true"
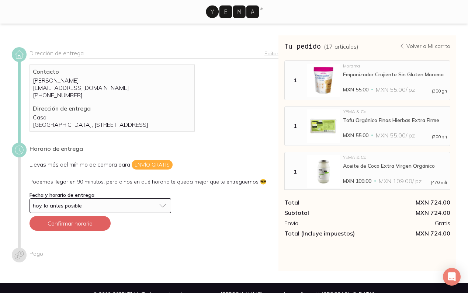
click at [98, 209] on div "hoy, lo antes posible" at bounding box center [94, 205] width 123 height 7
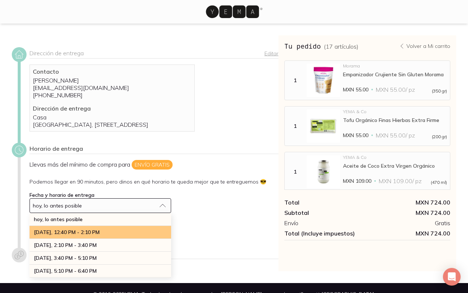
click at [97, 239] on div "[DATE], 12:40 PM - 2:10 PM" at bounding box center [99, 232] width 141 height 13
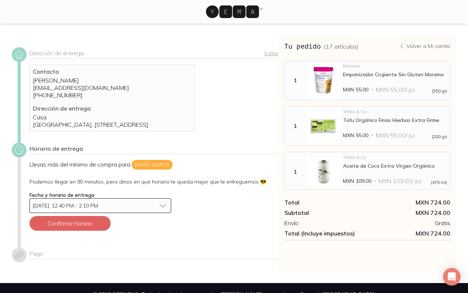
click at [95, 213] on button "[DATE], 12:40 PM - 2:10 PM" at bounding box center [99, 205] width 141 height 15
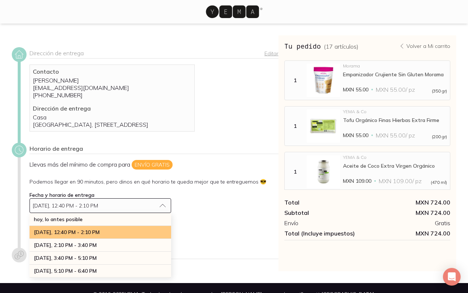
click at [95, 238] on div "[DATE], 12:40 PM - 2:10 PM" at bounding box center [99, 232] width 141 height 13
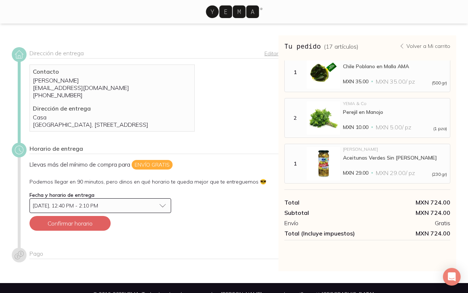
scroll to position [3, 0]
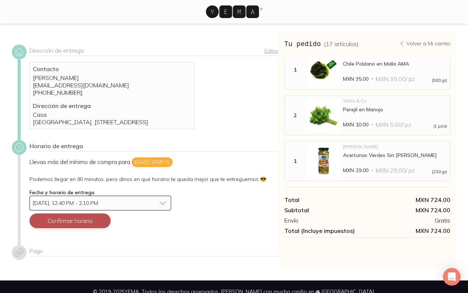
click at [88, 228] on button "Confirmar horario" at bounding box center [69, 220] width 81 height 15
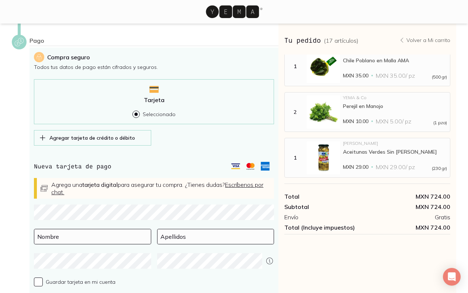
scroll to position [246, 0]
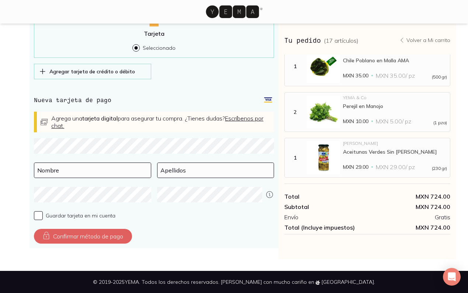
click at [14, 149] on div "Pago Compra seguro Todos tus datos de pago están cifrados y seguros. Tarjeta Se…" at bounding box center [145, 109] width 266 height 282
click at [60, 171] on input at bounding box center [92, 170] width 116 height 15
type input "[PERSON_NAME]"
click at [188, 171] on input at bounding box center [215, 170] width 116 height 15
type input "[PERSON_NAME]"
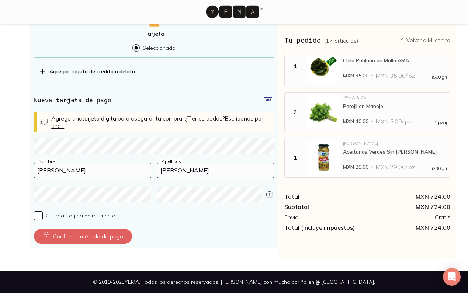
drag, startPoint x: 111, startPoint y: 178, endPoint x: 73, endPoint y: 172, distance: 38.0
click at [73, 172] on div "[PERSON_NAME] Nombre" at bounding box center [92, 174] width 117 height 24
drag, startPoint x: 73, startPoint y: 172, endPoint x: 3, endPoint y: 169, distance: 70.4
click at [3, 169] on div "Dirección de entrega Editar Contacto [PERSON_NAME] [EMAIL_ADDRESS][DOMAIN_NAME]…" at bounding box center [234, 28] width 468 height 462
type input "[PERSON_NAME]"
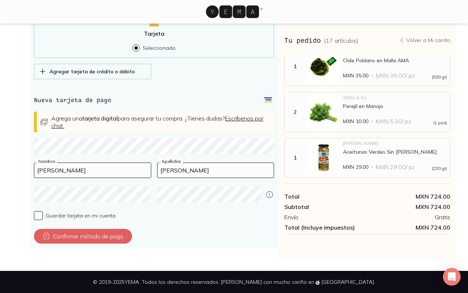
click at [193, 172] on input "[PERSON_NAME]" at bounding box center [215, 170] width 116 height 15
type input "C"
type input "[PERSON_NAME]"
click at [214, 222] on div "Compra seguro Todos tus datos de pago están cifrados y seguros. Tarjeta Selecci…" at bounding box center [153, 114] width 249 height 267
click at [86, 233] on button "Confirmar método de pago" at bounding box center [83, 236] width 98 height 15
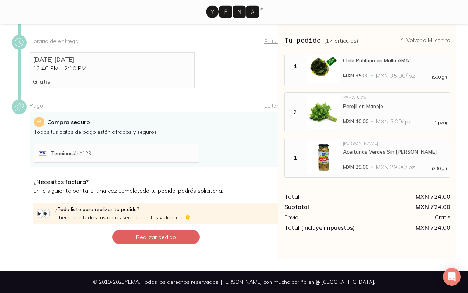
scroll to position [115, 0]
click at [172, 241] on button "Realizar pedido" at bounding box center [155, 237] width 87 height 15
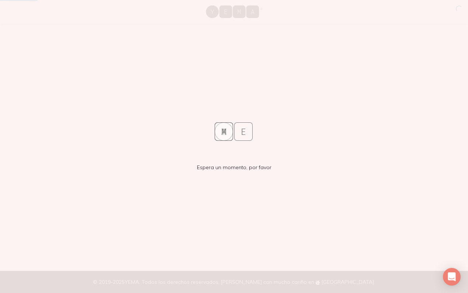
scroll to position [0, 0]
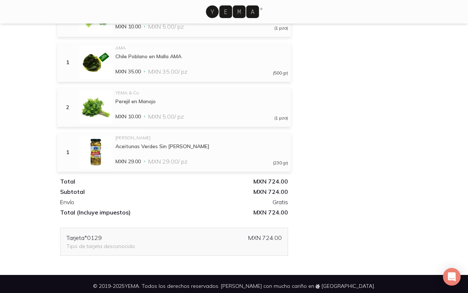
scroll to position [181, 0]
